Goal: Find specific page/section: Find specific page/section

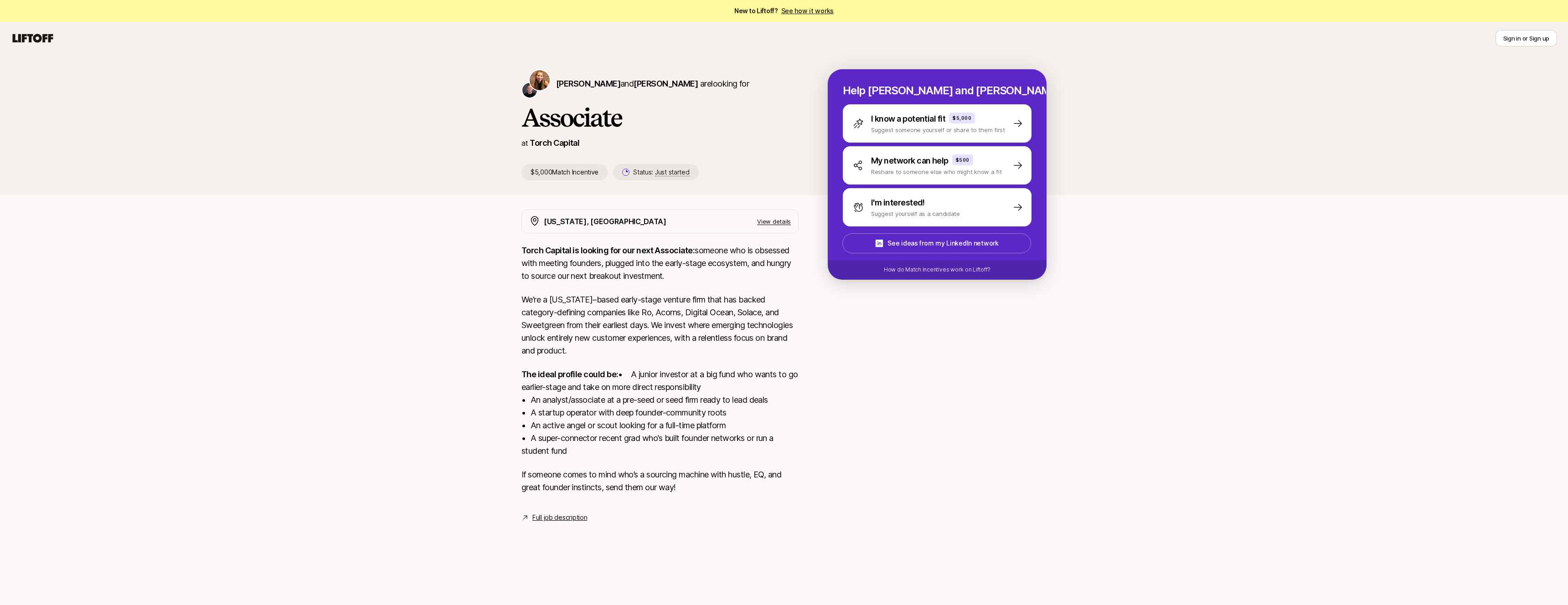
click at [593, 185] on div "[PERSON_NAME] and [PERSON_NAME] are looking for Associate at Torch Capital $5,0…" at bounding box center [783, 132] width 547 height 126
click at [677, 175] on span "Just started" at bounding box center [672, 172] width 35 height 8
drag, startPoint x: 562, startPoint y: 74, endPoint x: 610, endPoint y: 74, distance: 48.0
click at [603, 74] on div "[PERSON_NAME] and [PERSON_NAME] are looking for" at bounding box center [659, 84] width 277 height 29
click at [645, 84] on span "[PERSON_NAME]" at bounding box center [666, 84] width 64 height 10
